Goal: Information Seeking & Learning: Learn about a topic

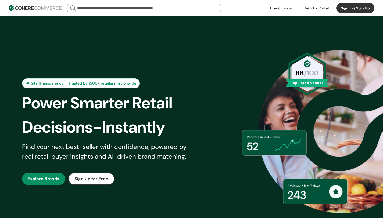
click at [285, 8] on link at bounding box center [281, 8] width 29 height 8
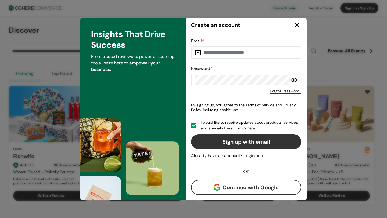
click at [298, 25] on icon at bounding box center [297, 25] width 6 height 6
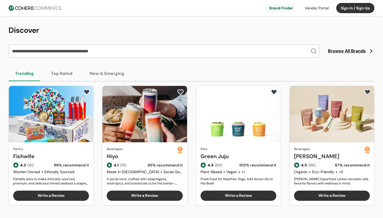
click at [121, 152] on link "Hiyo" at bounding box center [142, 156] width 70 height 8
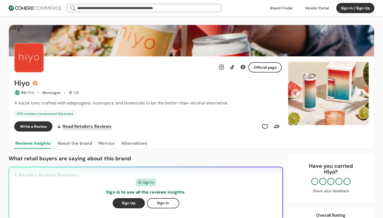
click at [335, 102] on img "Slide 1" at bounding box center [328, 93] width 81 height 63
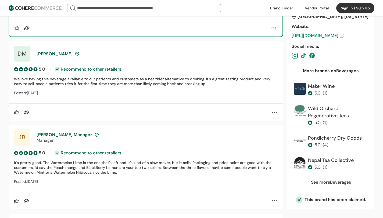
scroll to position [631, 0]
